Goal: Task Accomplishment & Management: Manage account settings

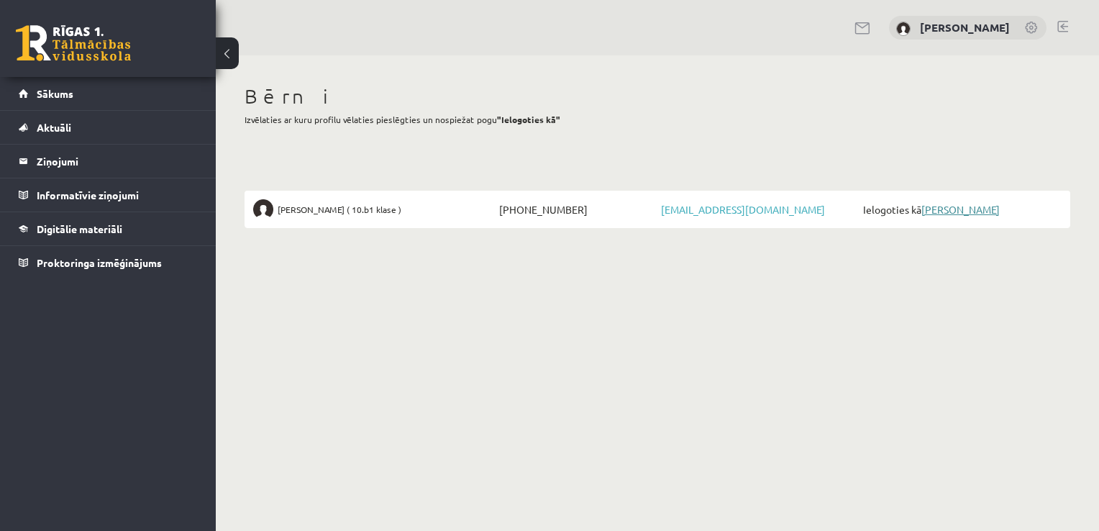
click at [958, 209] on link "[PERSON_NAME]" at bounding box center [960, 209] width 78 height 13
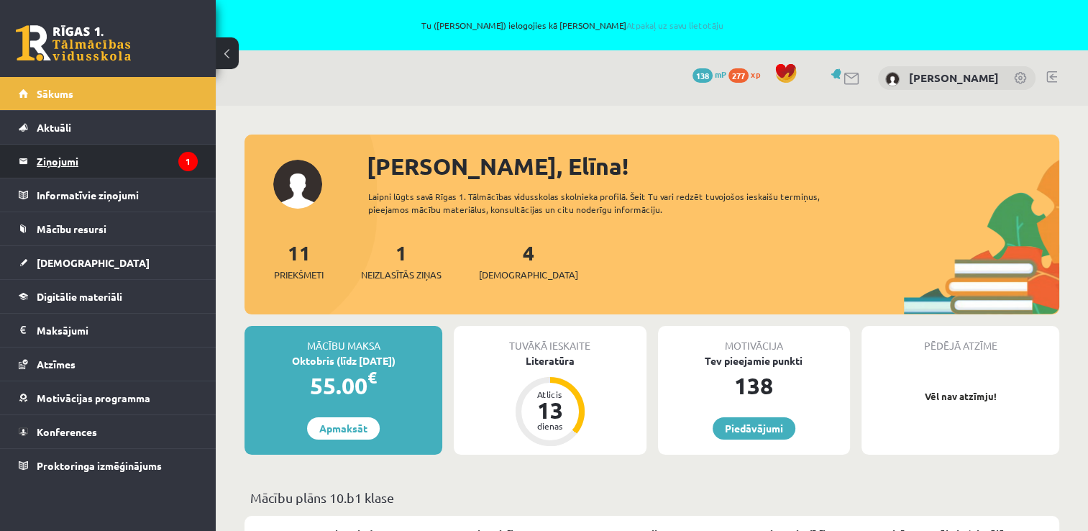
click at [63, 157] on legend "Ziņojumi 1" at bounding box center [117, 161] width 161 height 33
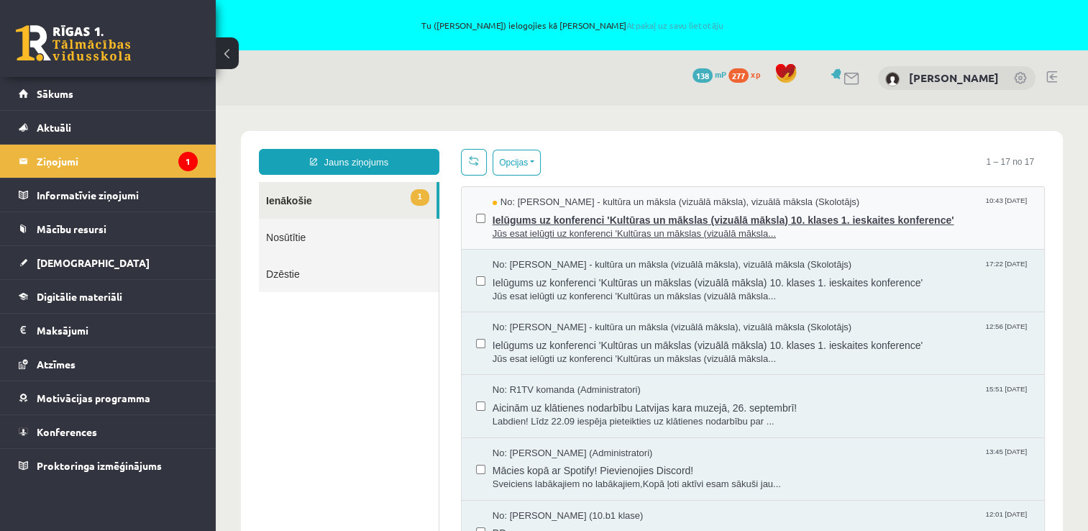
click at [611, 206] on span "No: Ilze Kolka - kultūra un māksla (vizuālā māksla), vizuālā māksla (Skolotājs)" at bounding box center [676, 203] width 367 height 14
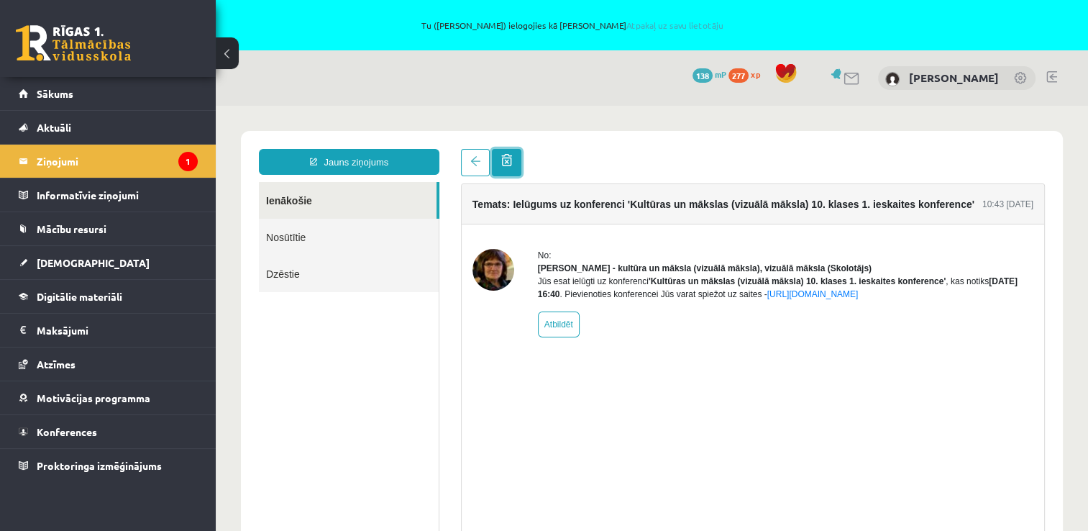
click at [509, 159] on span at bounding box center [506, 160] width 11 height 12
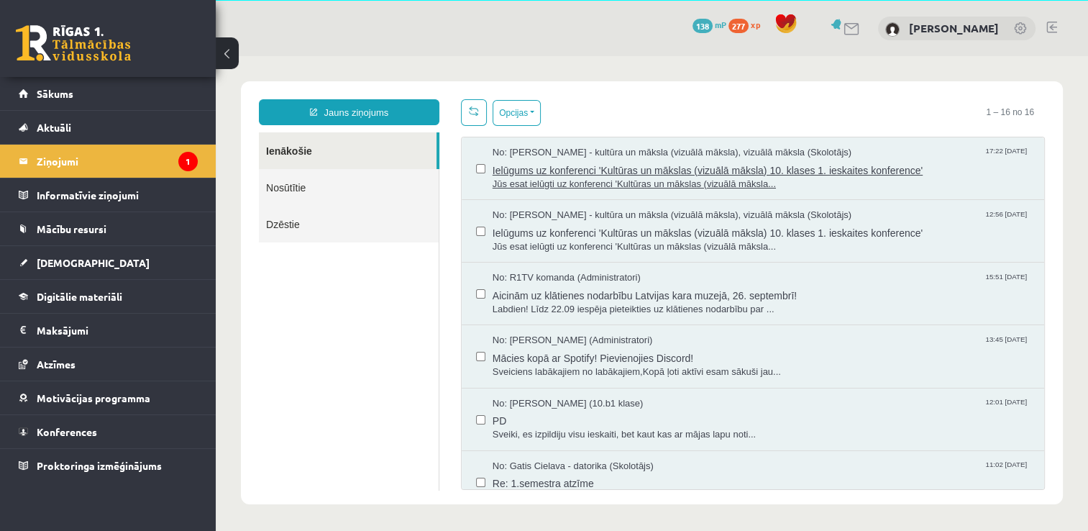
click at [513, 160] on span "Ielūgums uz konferenci 'Kultūras un mākslas (vizuālā māksla) 10. klases 1. iesk…" at bounding box center [761, 169] width 537 height 18
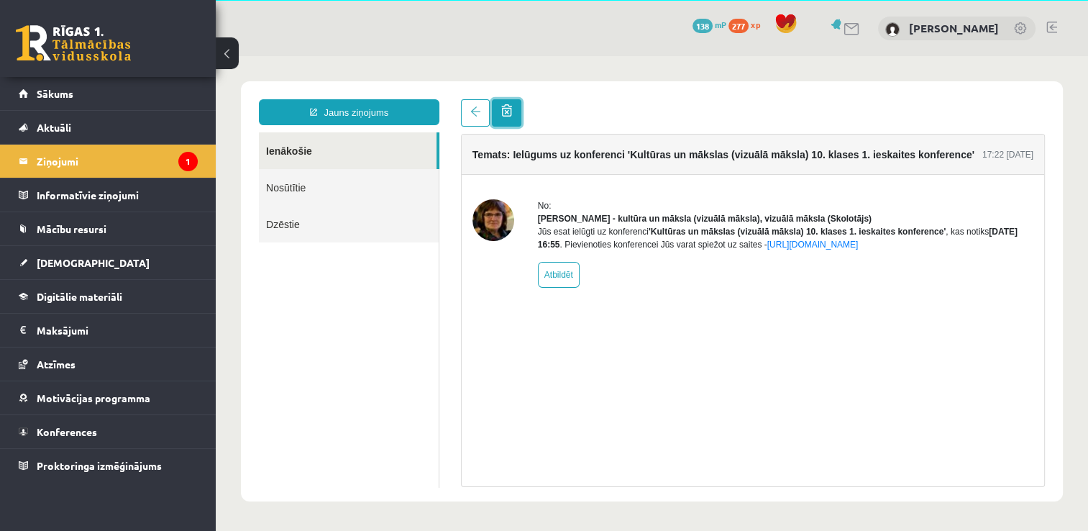
click at [497, 114] on link at bounding box center [506, 112] width 29 height 27
click at [511, 115] on span at bounding box center [506, 110] width 11 height 12
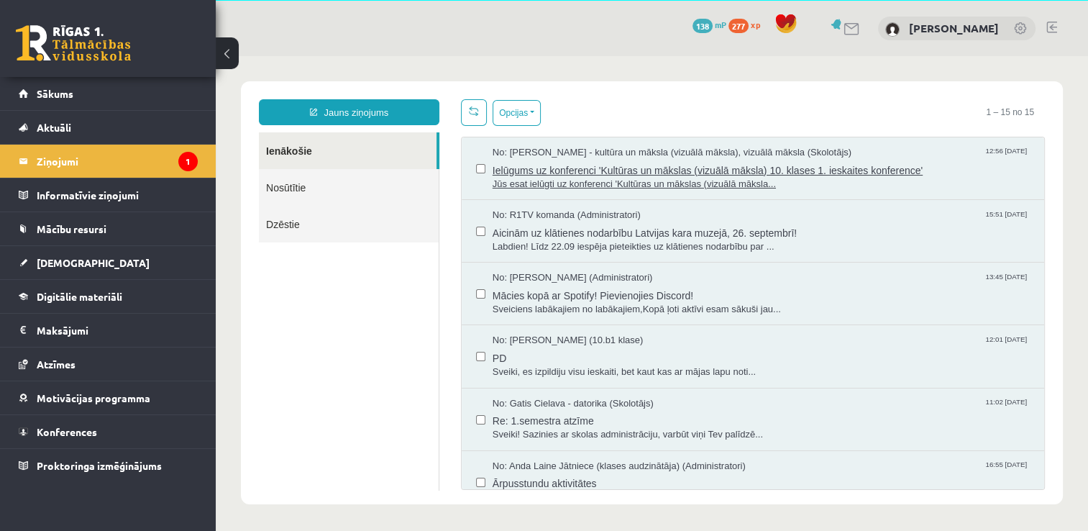
click at [744, 163] on span "Ielūgums uz konferenci 'Kultūras un mākslas (vizuālā māksla) 10. klases 1. iesk…" at bounding box center [761, 169] width 537 height 18
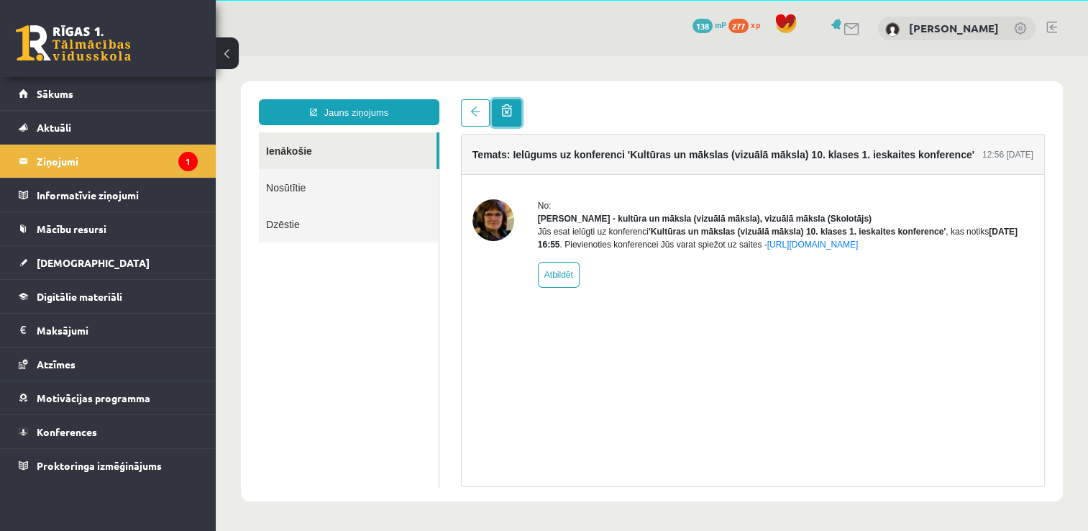
click at [511, 107] on span at bounding box center [506, 110] width 11 height 12
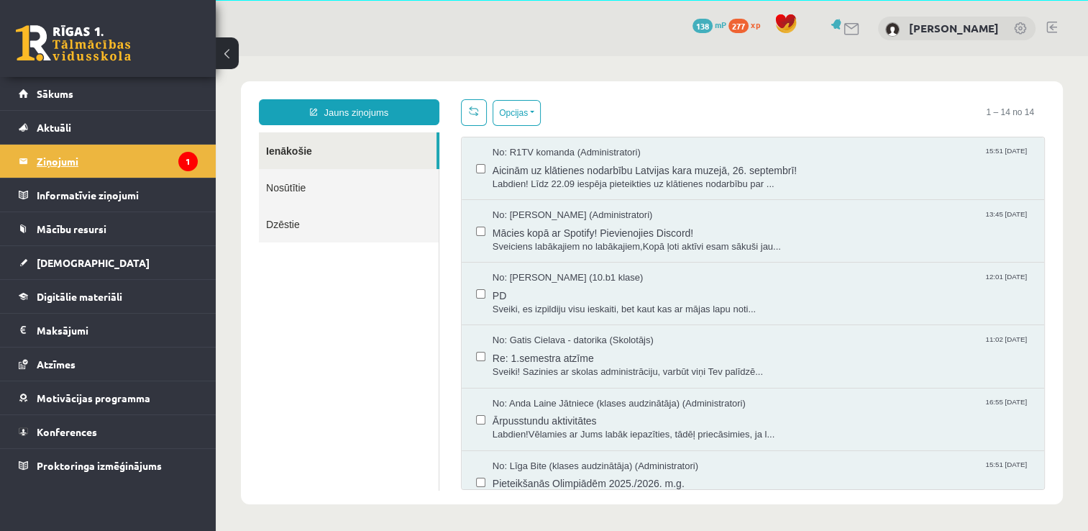
click at [106, 174] on legend "Ziņojumi 1" at bounding box center [117, 161] width 161 height 33
